Goal: Transaction & Acquisition: Purchase product/service

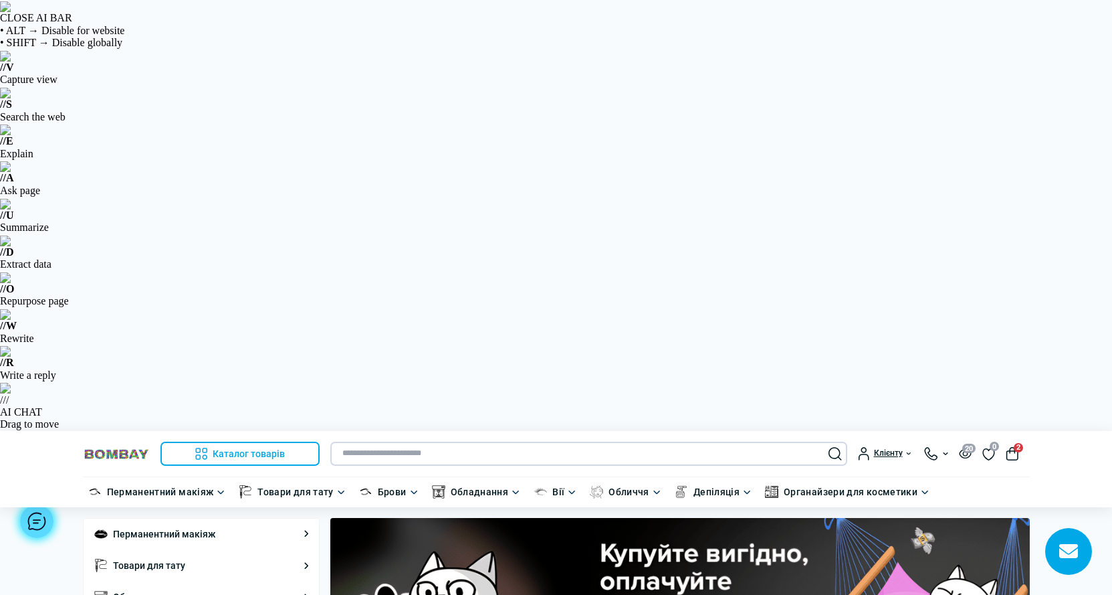
click at [409, 441] on input "text" at bounding box center [588, 453] width 517 height 24
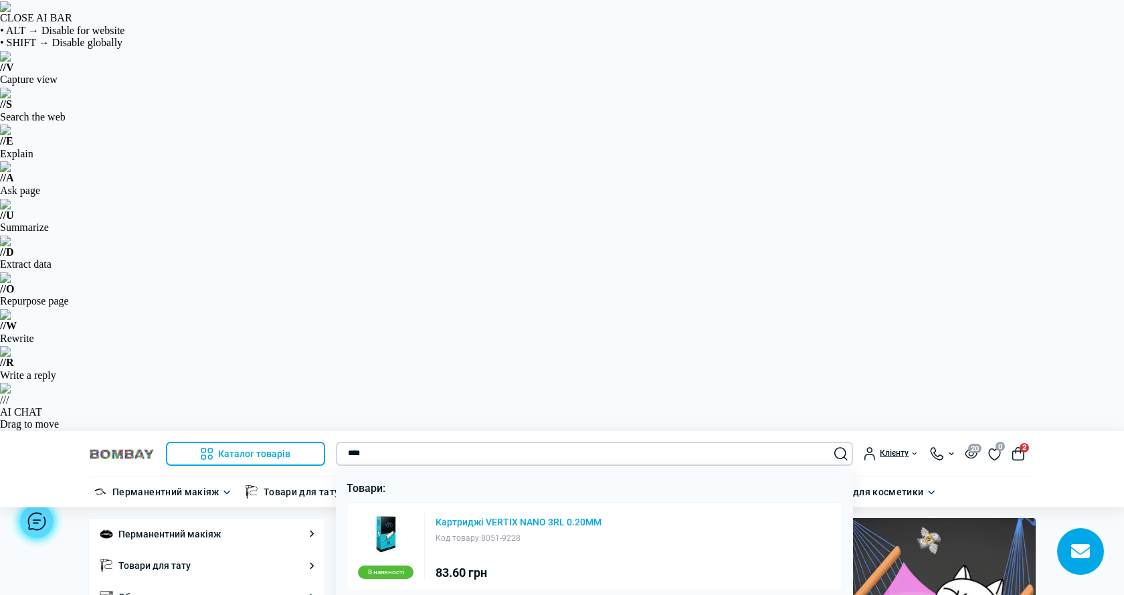
type input "****"
click at [479, 517] on link "Картриджі VERTIX NANO 3RL 0.20MM" at bounding box center [518, 521] width 166 height 9
